Goal: Navigation & Orientation: Find specific page/section

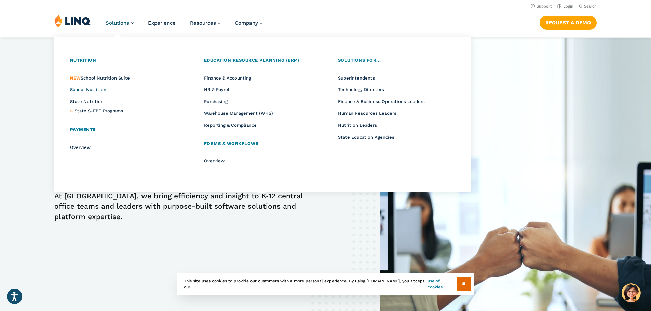
click at [90, 89] on span "School Nutrition" at bounding box center [88, 89] width 36 height 5
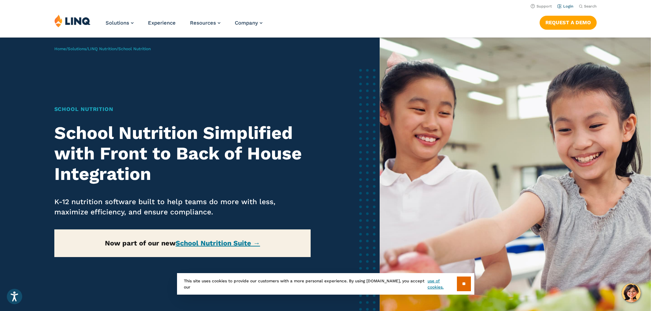
click at [562, 5] on link "Login" at bounding box center [565, 6] width 16 height 4
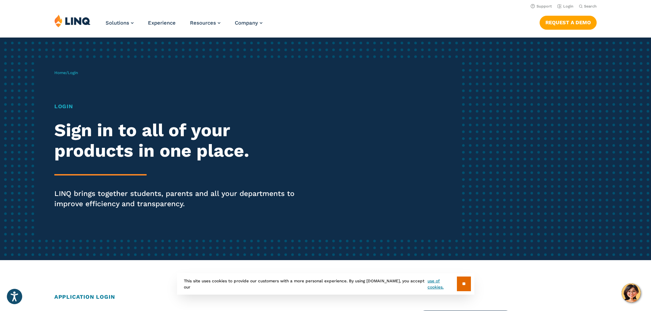
click at [77, 73] on span "Login" at bounding box center [73, 72] width 10 height 5
click at [62, 105] on h1 "Login" at bounding box center [179, 107] width 251 height 8
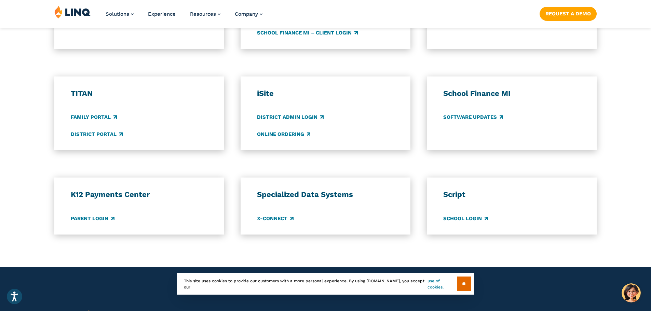
scroll to position [513, 0]
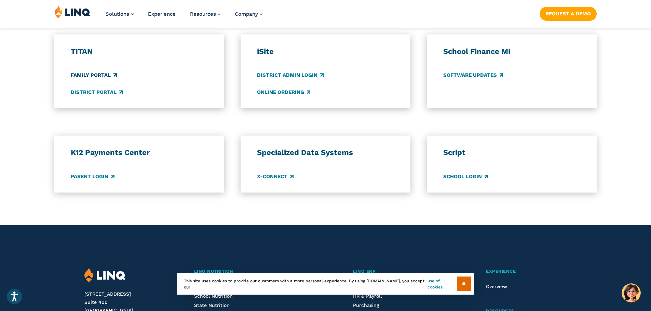
click at [102, 76] on link "Family Portal" at bounding box center [94, 76] width 46 height 8
